Goal: Transaction & Acquisition: Purchase product/service

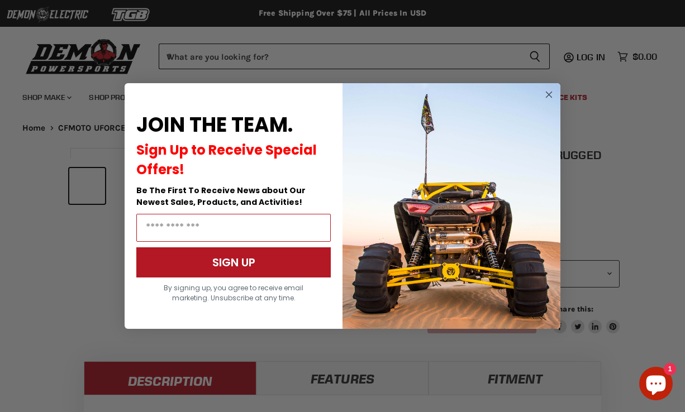
scroll to position [412, 0]
